Goal: Navigation & Orientation: Find specific page/section

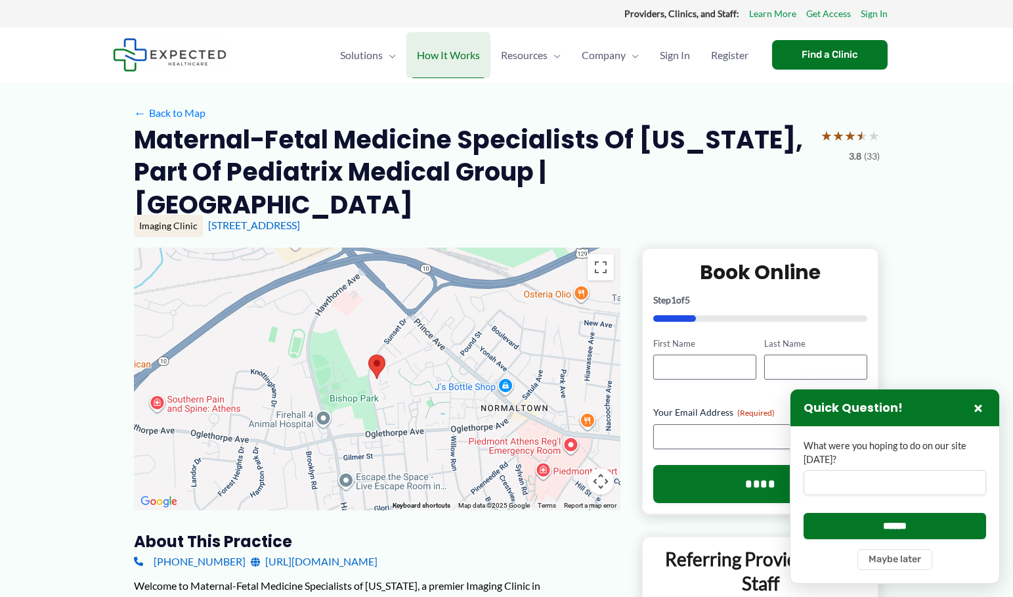
click at [466, 49] on span "How It Works" at bounding box center [448, 55] width 63 height 46
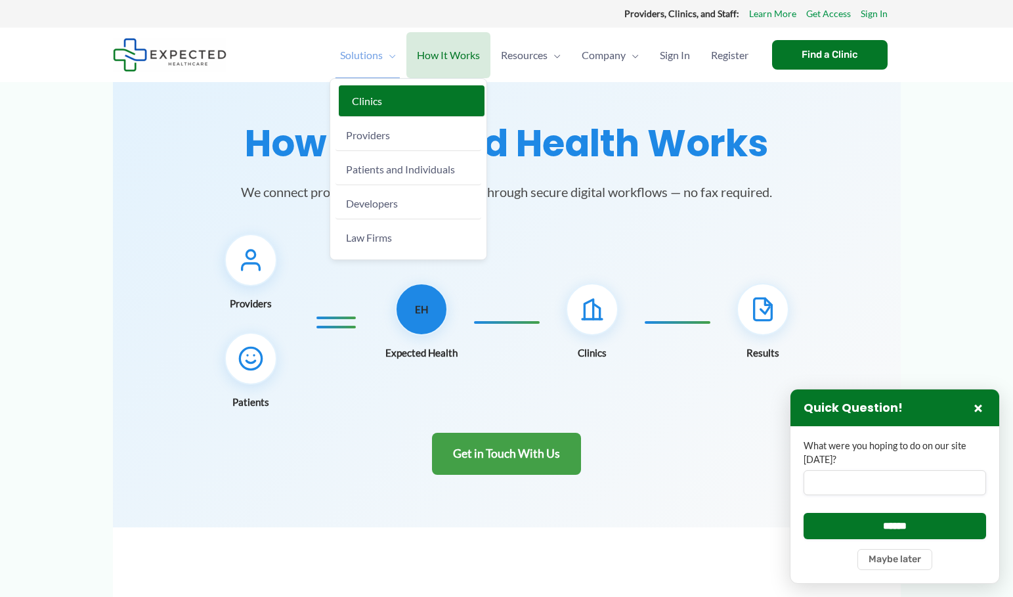
click at [374, 104] on span "Clinics" at bounding box center [367, 101] width 30 height 12
